Goal: Find specific page/section: Find specific page/section

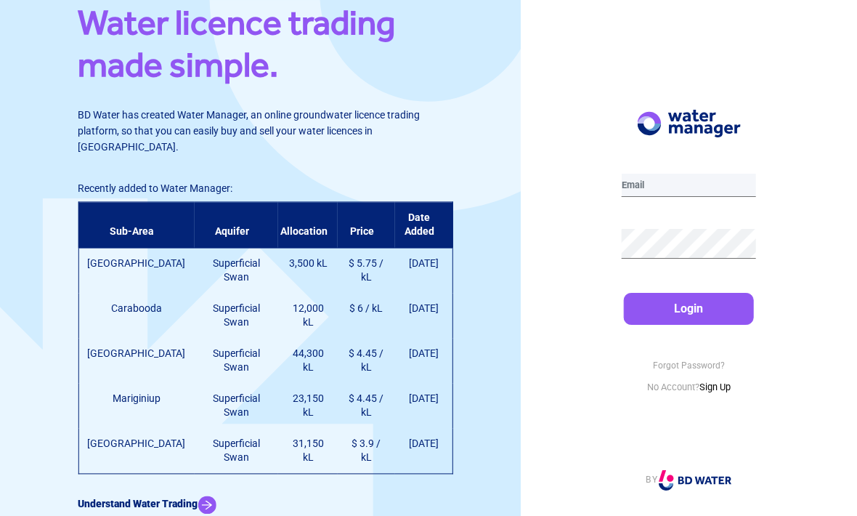
type input "carrick2@iinet.net.au"
click at [689, 325] on button "Login" at bounding box center [689, 309] width 130 height 32
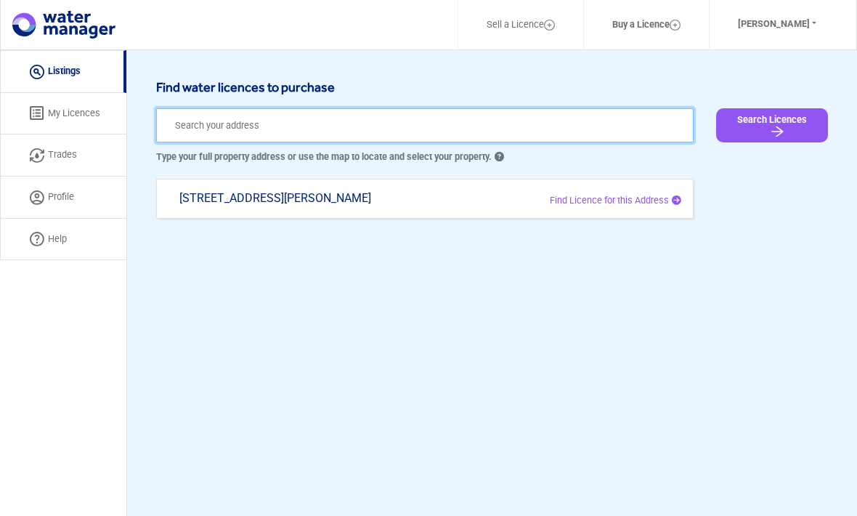
click at [624, 124] on input "text" at bounding box center [425, 125] width 538 height 34
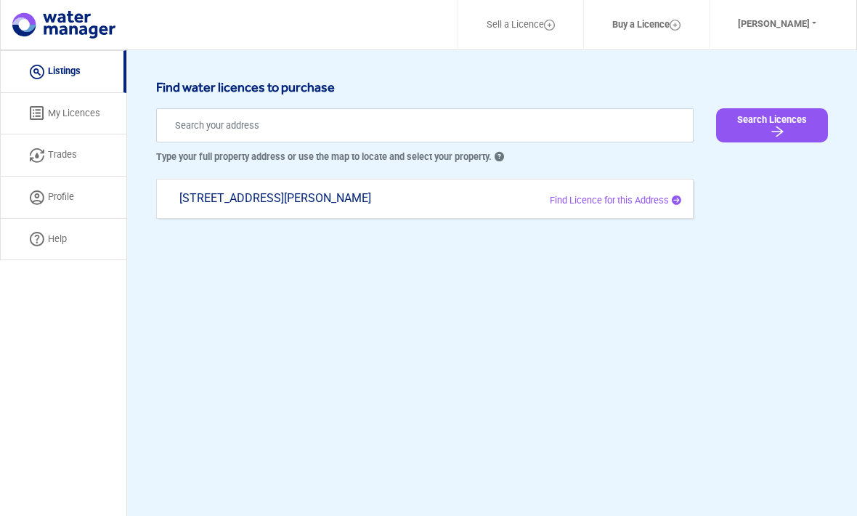
click at [298, 195] on div "[STREET_ADDRESS][PERSON_NAME]" at bounding box center [318, 205] width 299 height 28
type input "[STREET_ADDRESS][PERSON_NAME]"
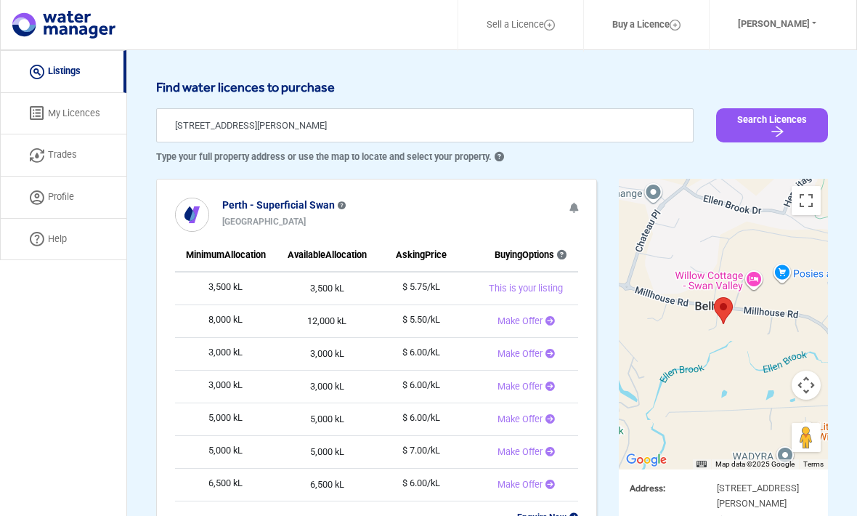
click at [58, 157] on link "Trades" at bounding box center [63, 155] width 126 height 42
select select "active"
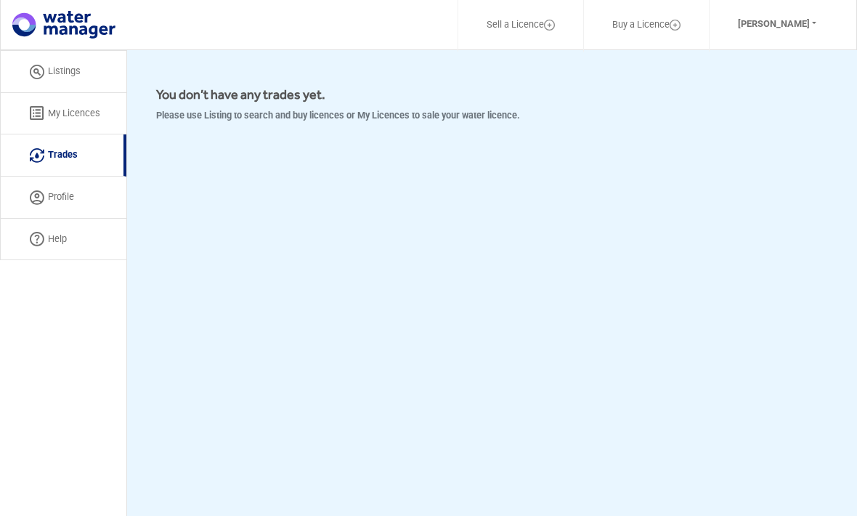
click at [79, 68] on link "Listings" at bounding box center [63, 71] width 126 height 43
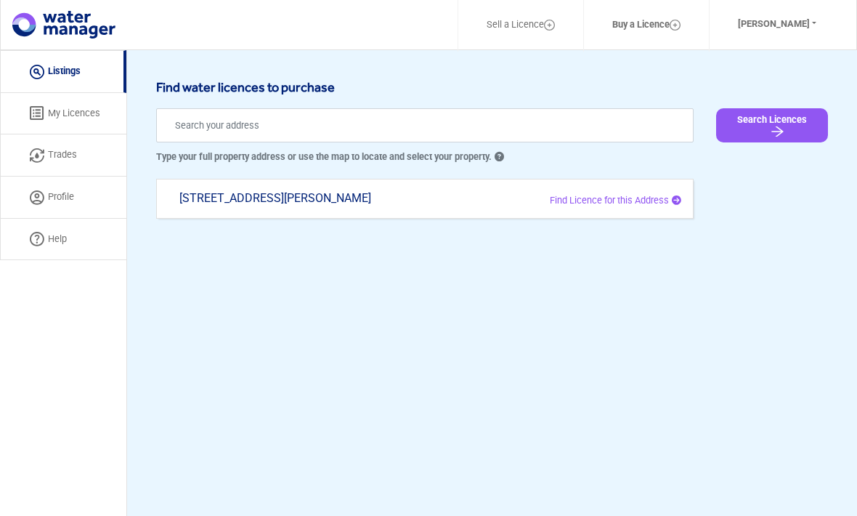
click at [397, 198] on div "[STREET_ADDRESS][PERSON_NAME]" at bounding box center [318, 205] width 299 height 28
type input "[STREET_ADDRESS][PERSON_NAME]"
